Goal: Transaction & Acquisition: Purchase product/service

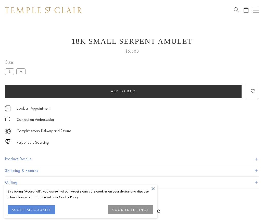
click at [123, 91] on span "Add to bag" at bounding box center [123, 91] width 25 height 4
